Goal: Task Accomplishment & Management: Manage account settings

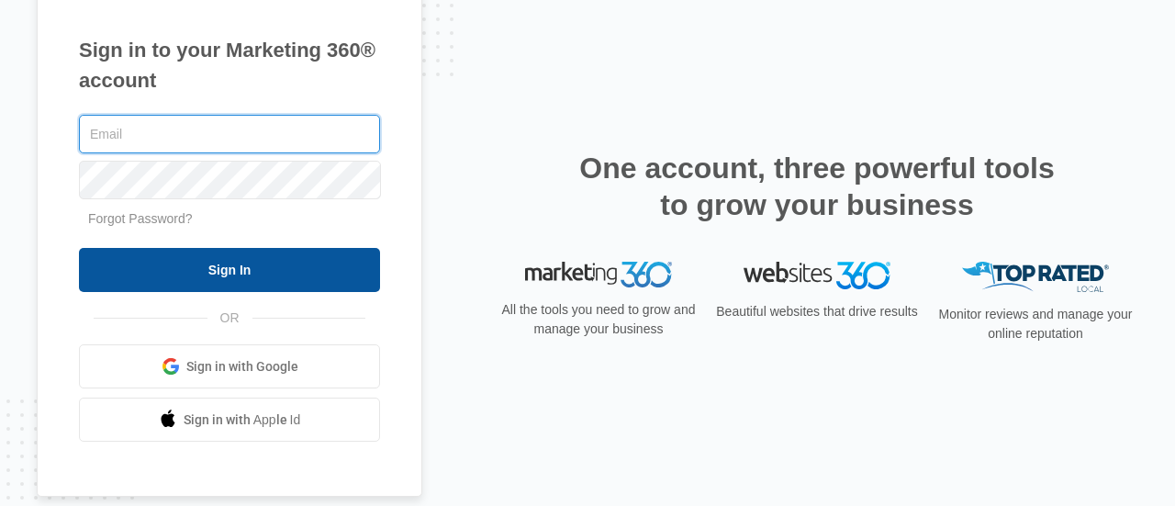
type input "[EMAIL_ADDRESS][DOMAIN_NAME]"
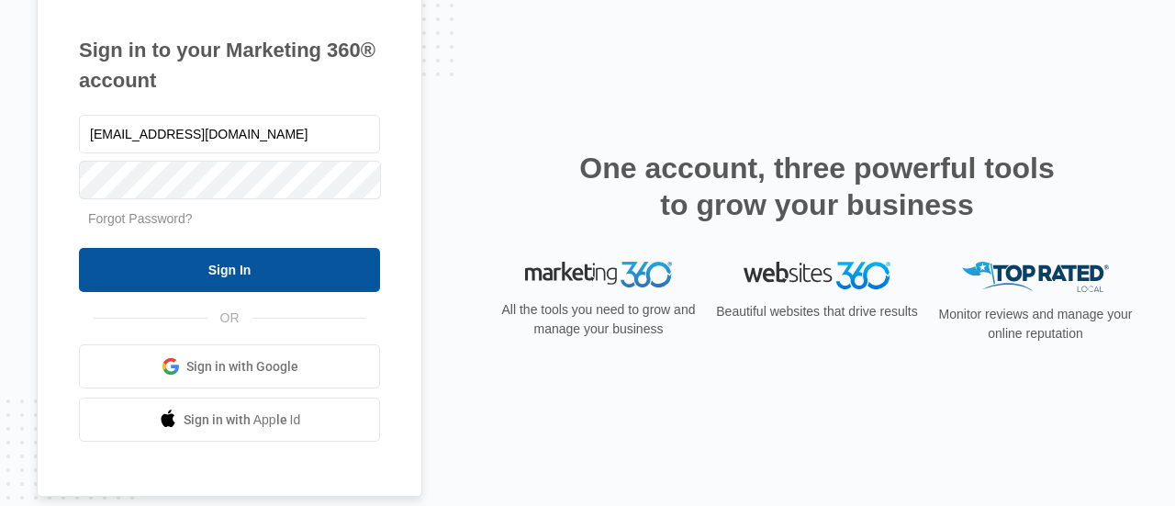
click at [181, 274] on input "Sign In" at bounding box center [229, 270] width 301 height 44
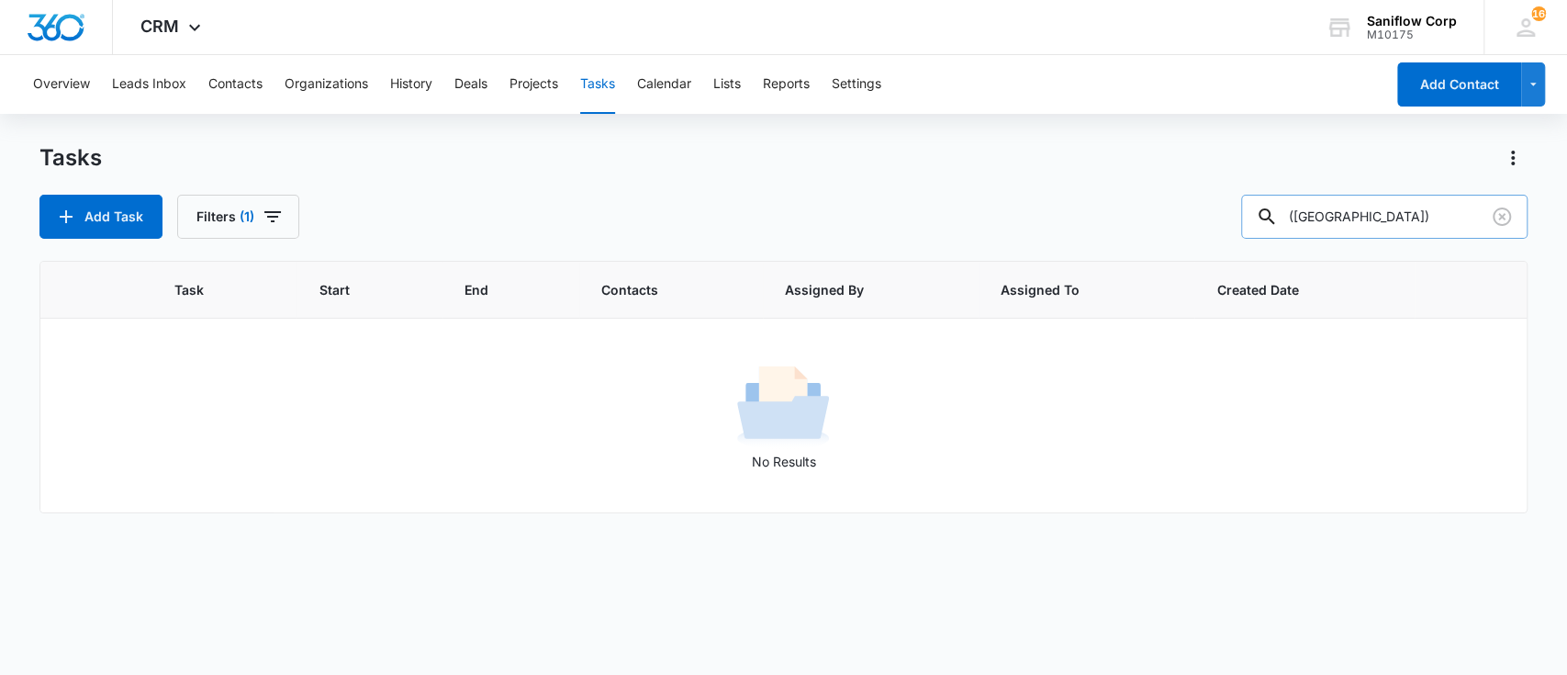
click at [1507, 231] on div at bounding box center [1501, 217] width 29 height 44
click at [1507, 226] on icon "Clear" at bounding box center [1502, 217] width 22 height 22
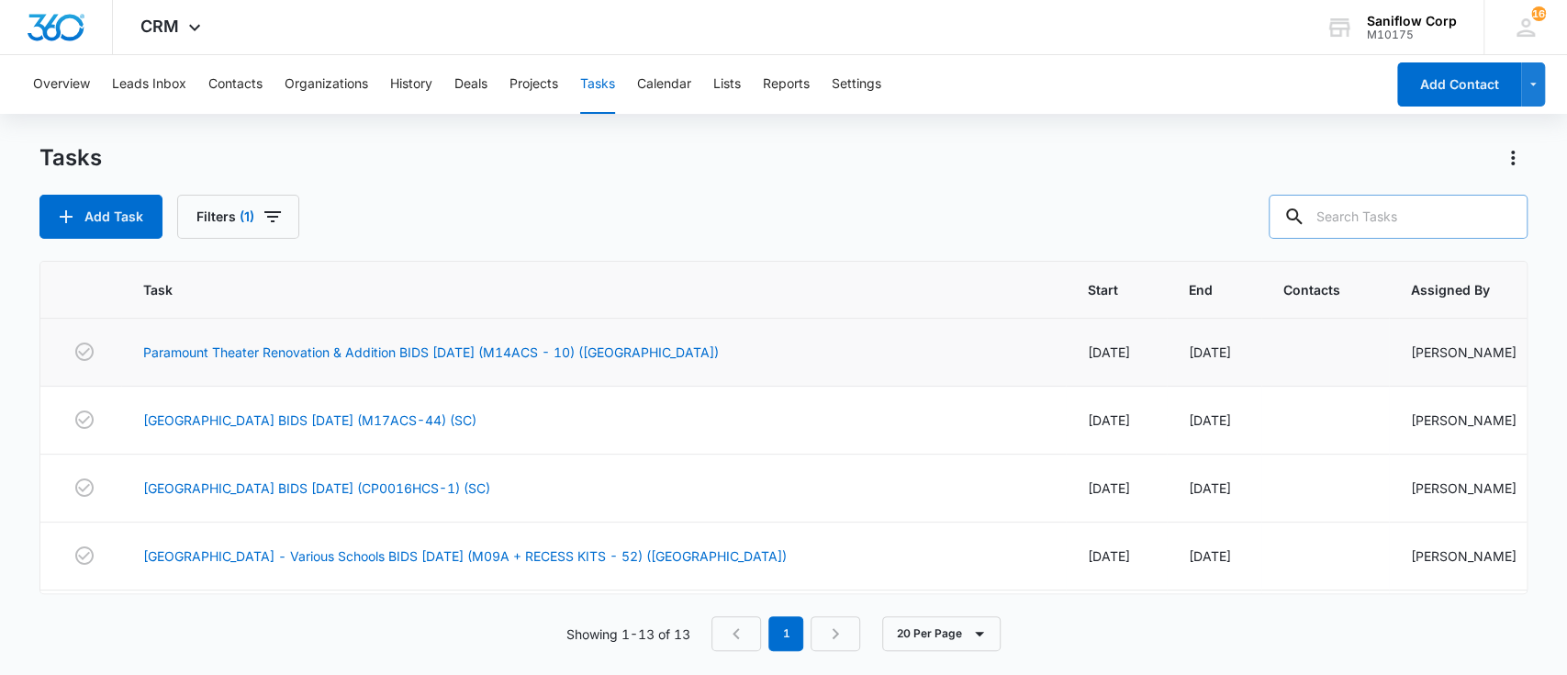
click at [537, 371] on td "Paramount Theater Renovation & Addition BIDS 3/27/25 (M14ACS - 10) (NC)" at bounding box center [593, 353] width 945 height 68
click at [498, 346] on link "Paramount Theater Renovation & Addition BIDS 3/27/25 (M14ACS - 10) (NC)" at bounding box center [431, 351] width 576 height 19
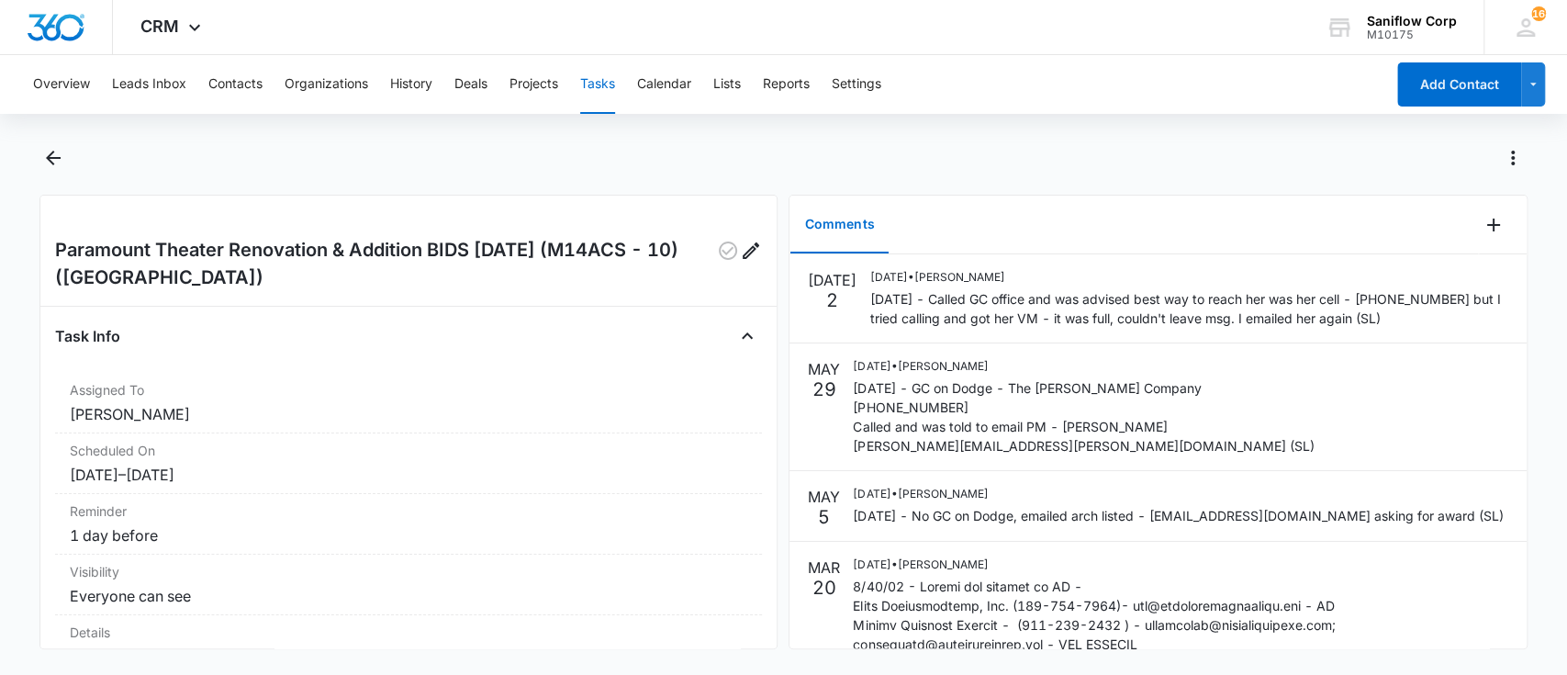
click at [527, 325] on div "Task Info" at bounding box center [409, 335] width 708 height 29
click at [432, 209] on div "Paramount Theater Renovation & Addition BIDS 3/27/25 (M14ACS - 10) (NC) Task In…" at bounding box center [408, 422] width 739 height 455
click at [515, 223] on div "Paramount Theater Renovation & Addition BIDS 3/27/25 (M14ACS - 10) (NC) Task In…" at bounding box center [408, 422] width 739 height 455
